Goal: Navigation & Orientation: Find specific page/section

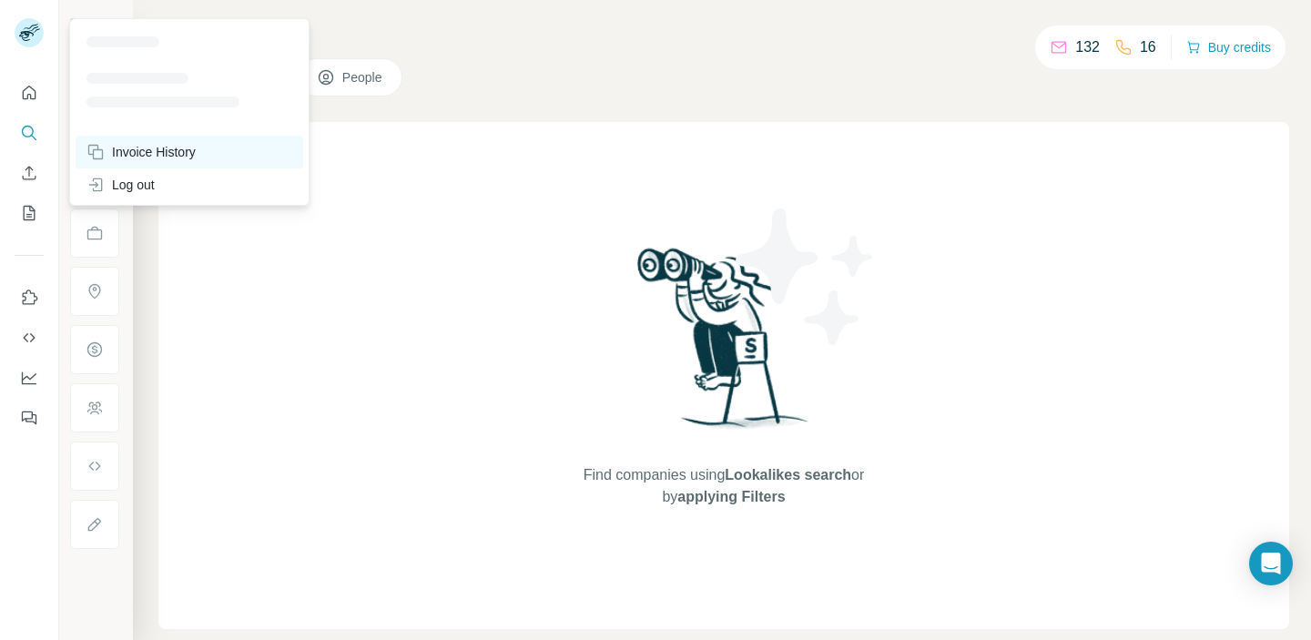
click at [133, 145] on div "Invoice History" at bounding box center [140, 152] width 109 height 18
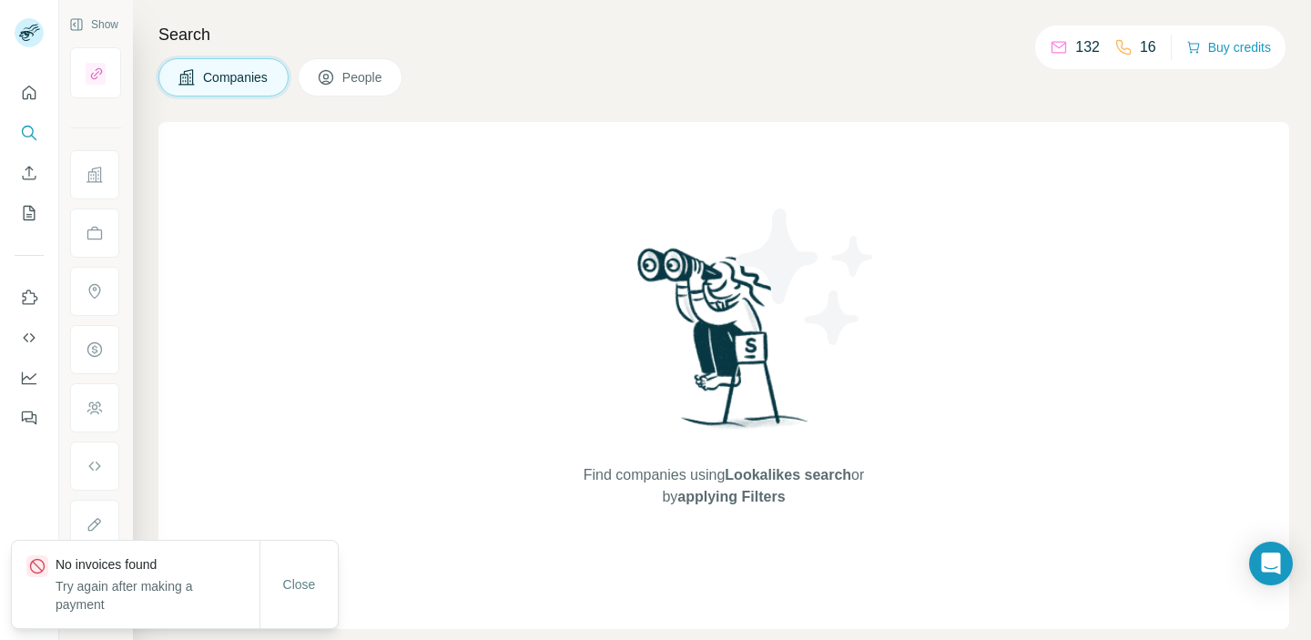
click at [363, 77] on span "People" at bounding box center [363, 77] width 42 height 18
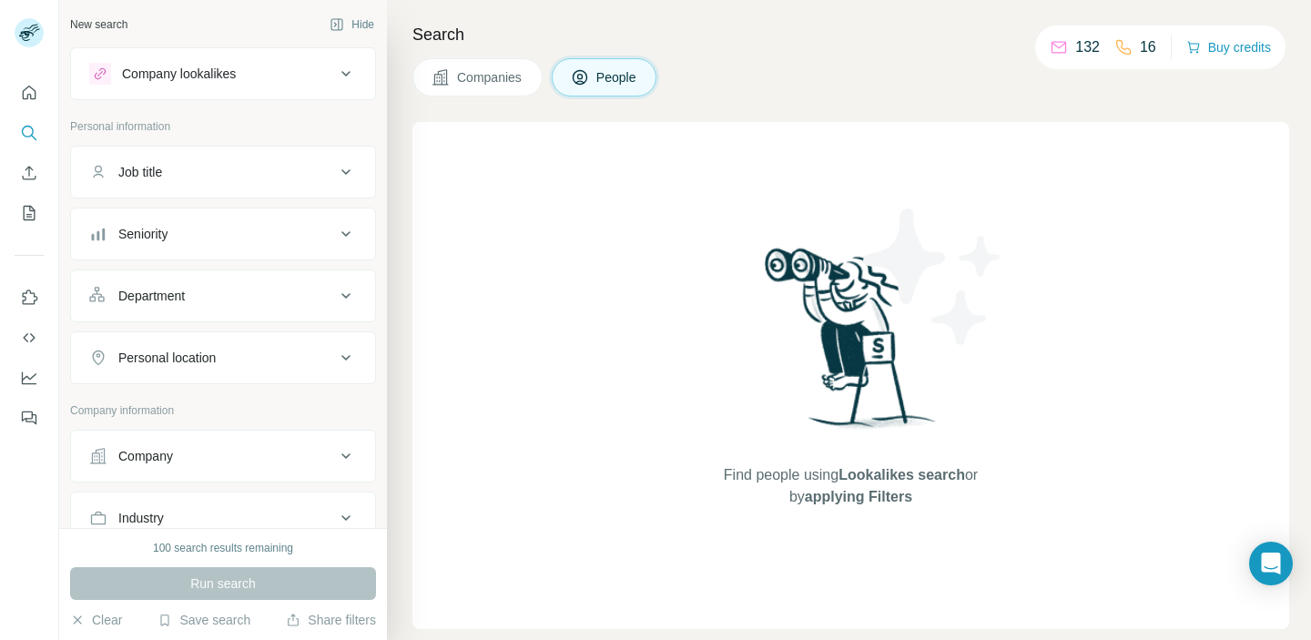
scroll to position [377, 0]
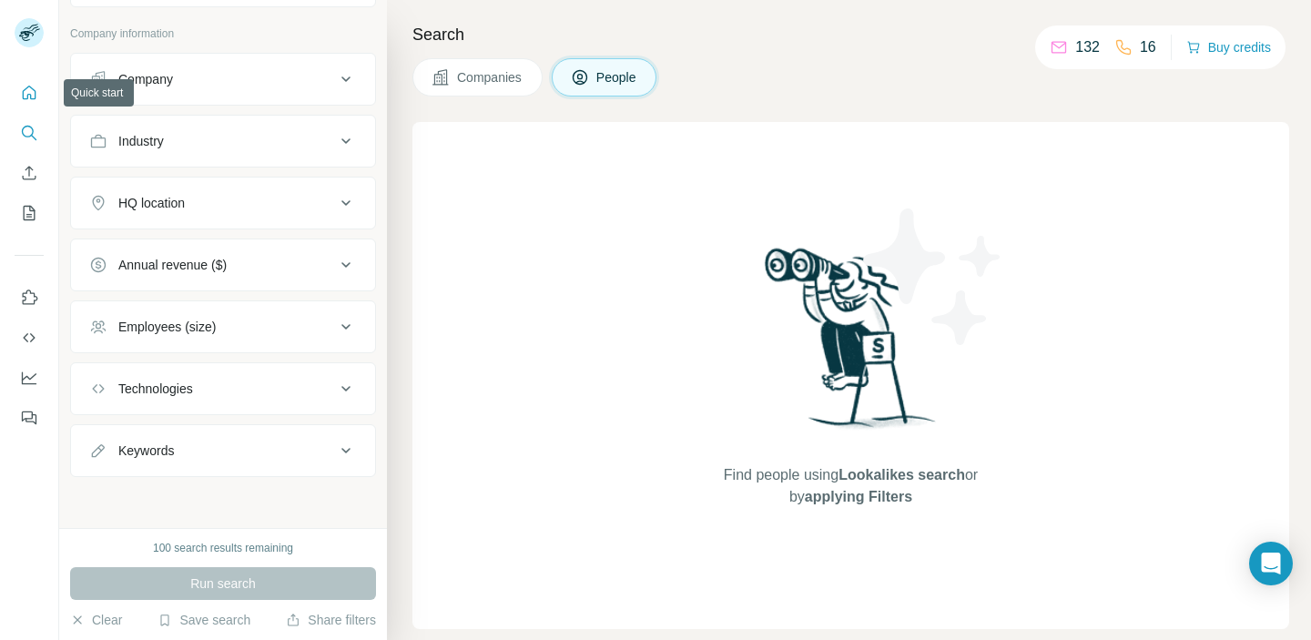
click at [28, 87] on icon "Quick start" at bounding box center [29, 93] width 18 height 18
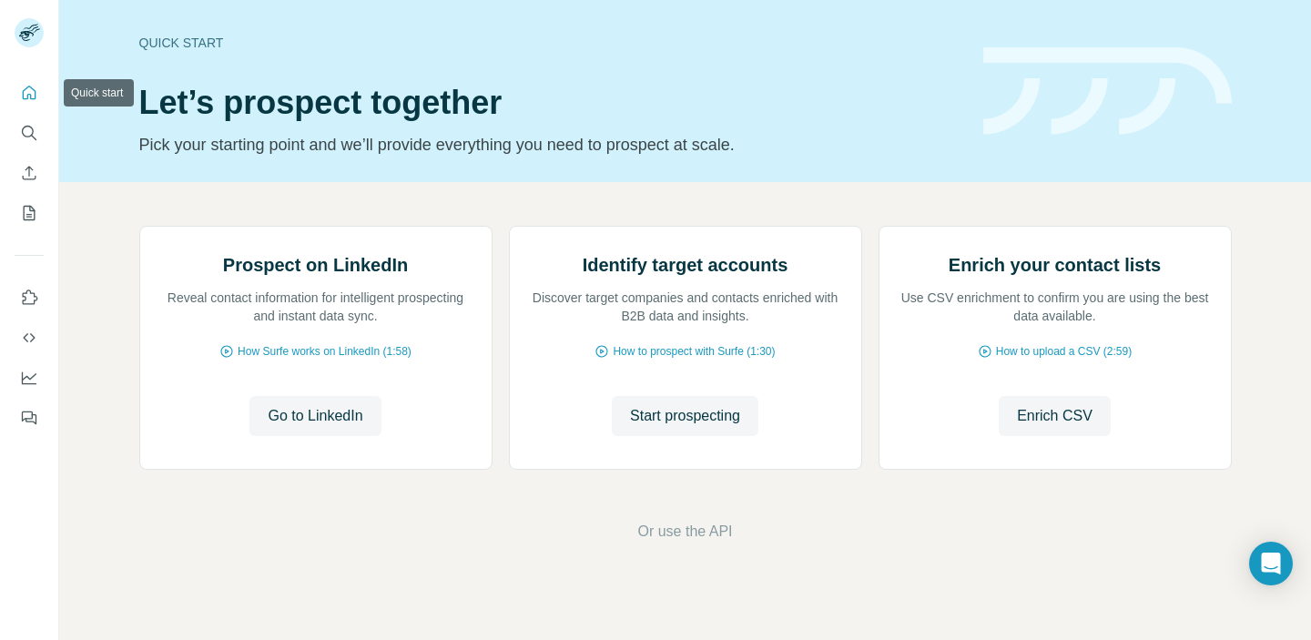
click at [26, 93] on icon "Quick start" at bounding box center [29, 93] width 18 height 18
click at [25, 128] on icon "Search" at bounding box center [29, 133] width 18 height 18
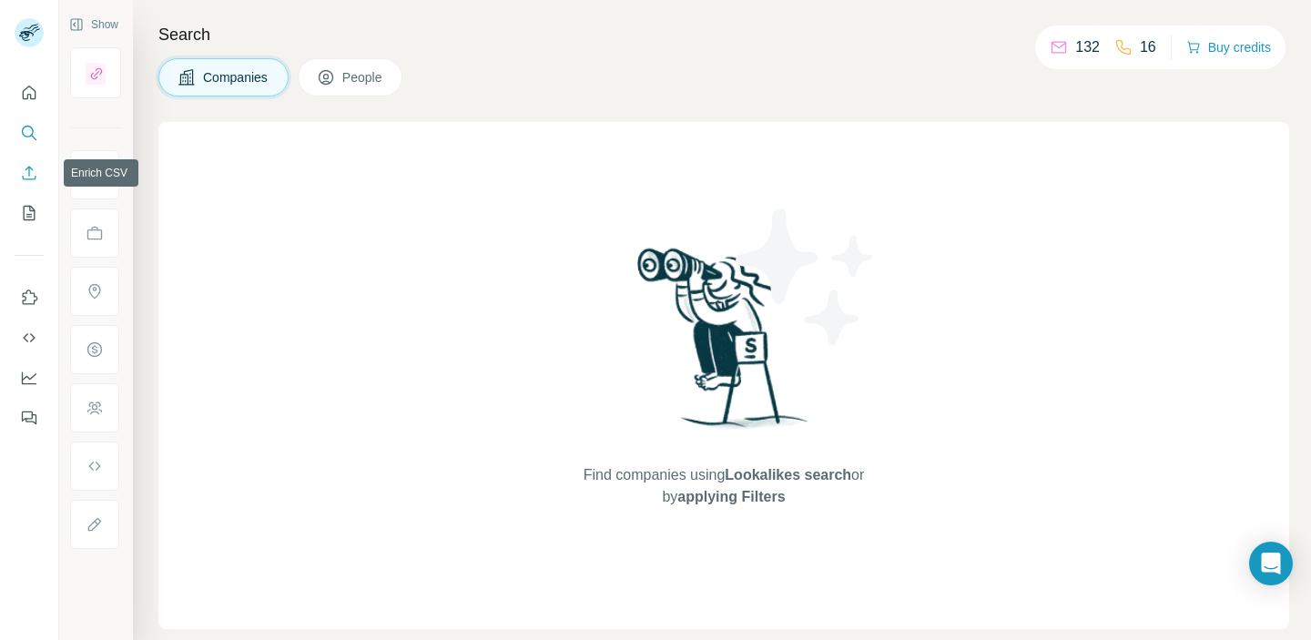
click at [28, 177] on icon "Enrich CSV" at bounding box center [29, 173] width 18 height 18
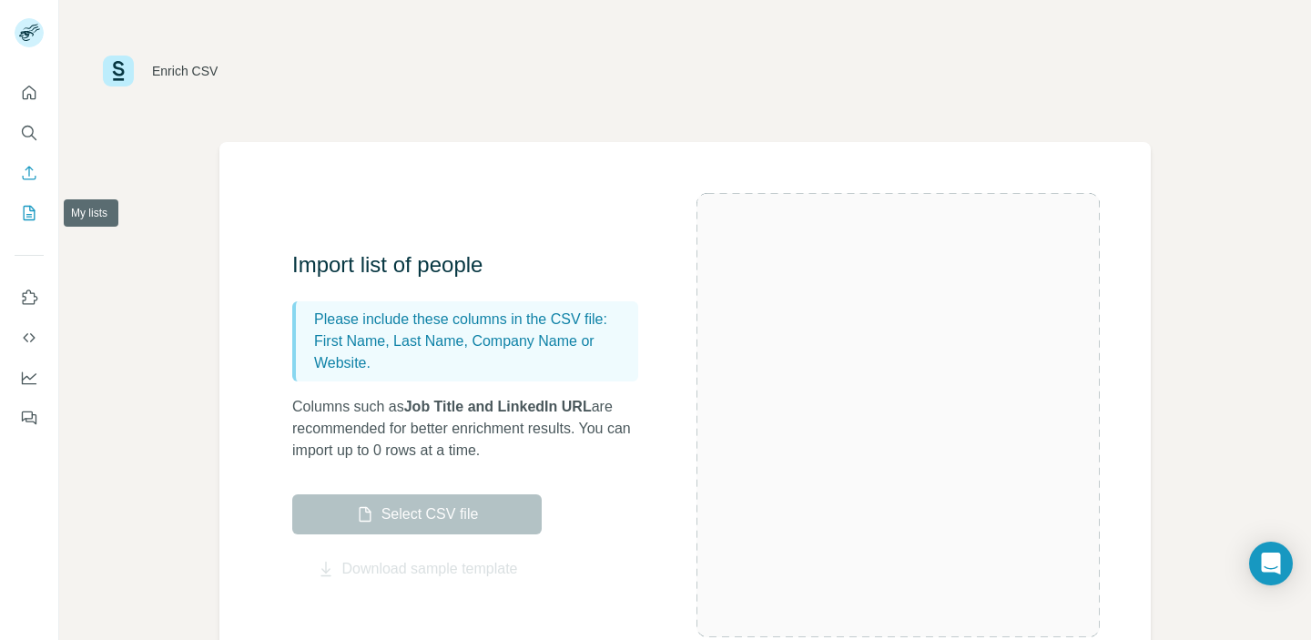
click at [25, 208] on icon "My lists" at bounding box center [29, 213] width 18 height 18
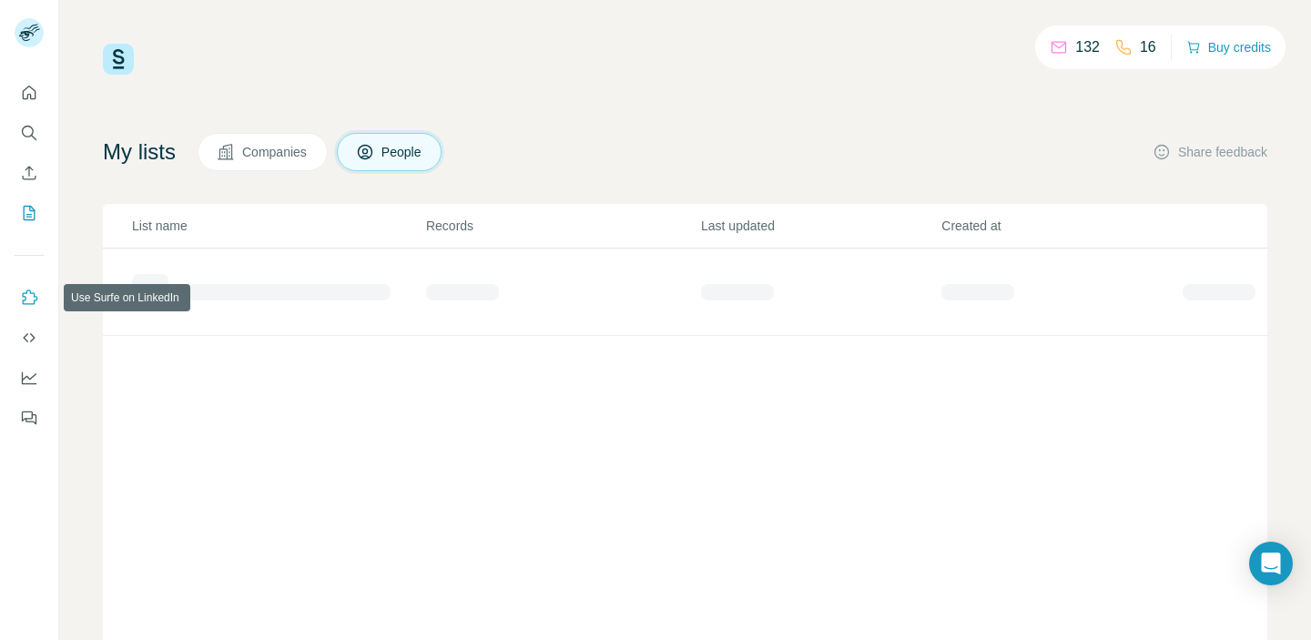
click at [30, 295] on icon "Use Surfe on LinkedIn" at bounding box center [29, 298] width 18 height 18
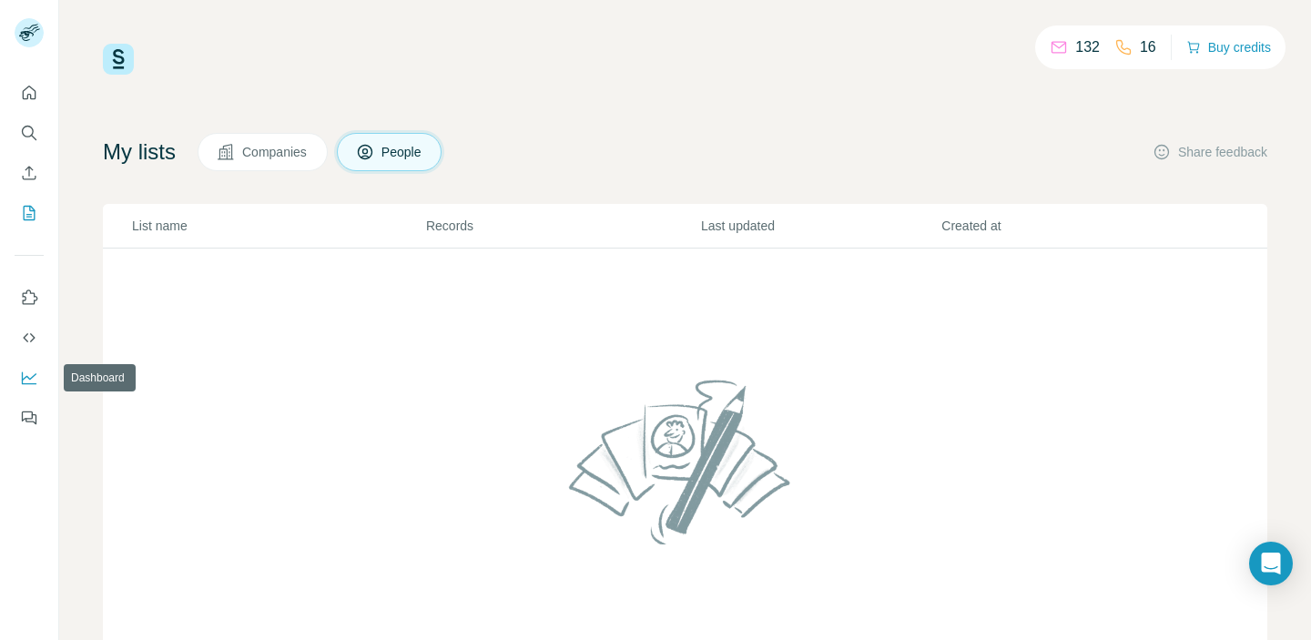
click at [29, 382] on icon "Dashboard" at bounding box center [29, 378] width 18 height 18
